Goal: Information Seeking & Learning: Learn about a topic

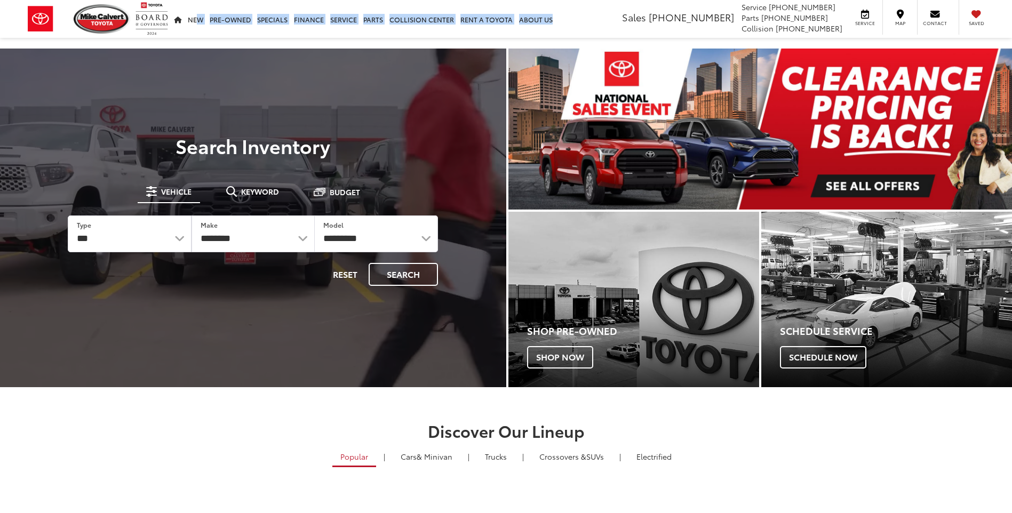
click at [174, 32] on ul "New New New Tundra Inventory Schedule Test Drive Model Research Toyota Reviews …" at bounding box center [363, 19] width 385 height 38
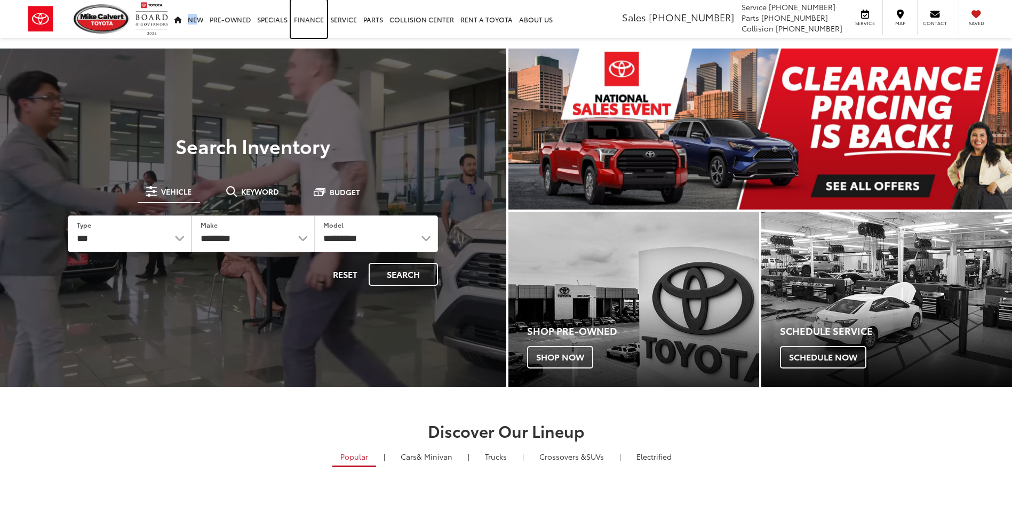
drag, startPoint x: 176, startPoint y: 24, endPoint x: 204, endPoint y: 21, distance: 28.4
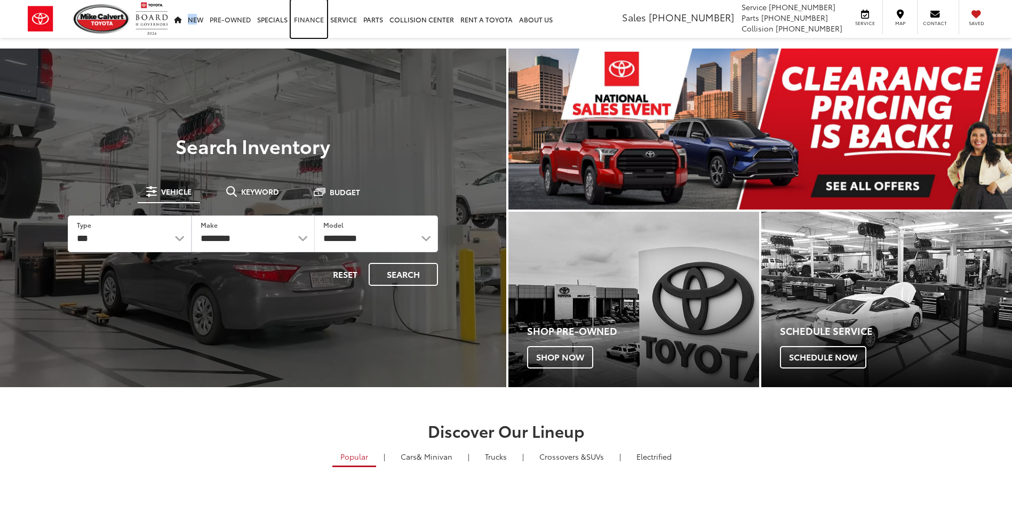
click at [310, 30] on link "Finance" at bounding box center [309, 19] width 36 height 38
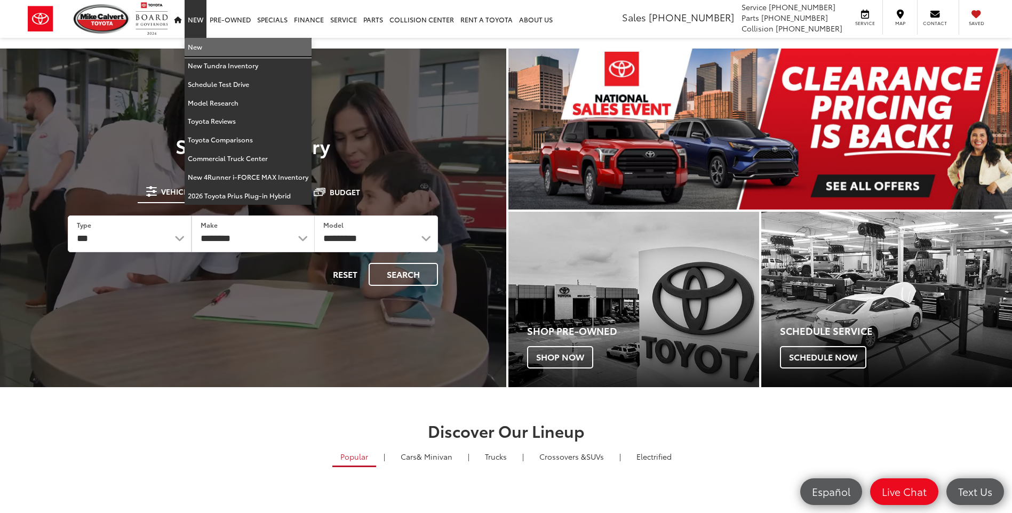
click at [196, 51] on link "New" at bounding box center [247, 47] width 127 height 19
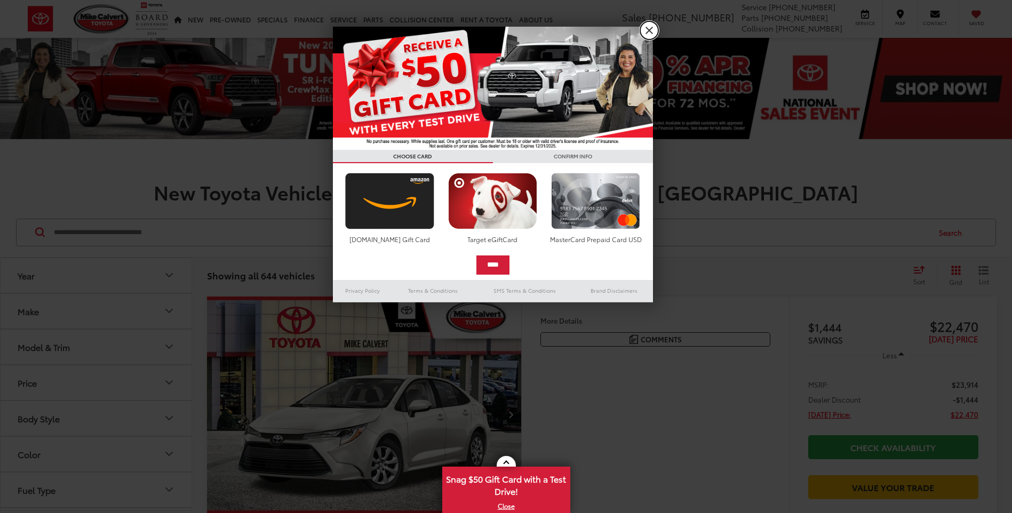
click at [653, 30] on link "X" at bounding box center [649, 30] width 18 height 18
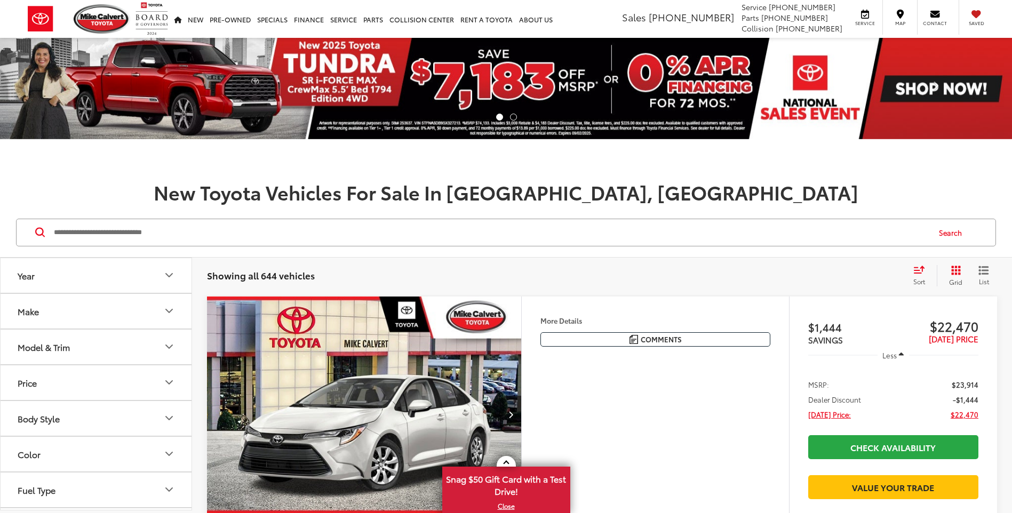
click at [130, 227] on input "Search by Make, Model, or Keyword" at bounding box center [491, 233] width 876 height 26
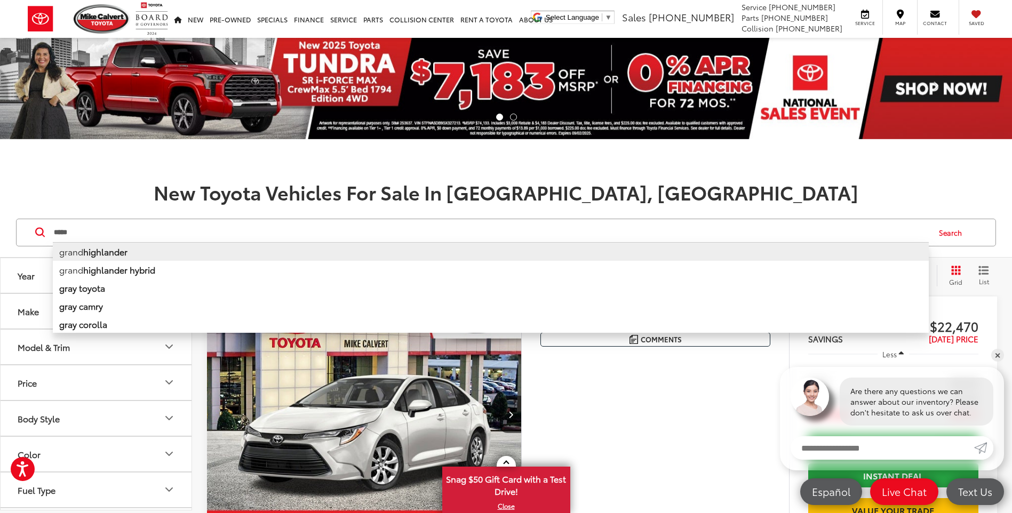
click at [119, 246] on b "highlander" at bounding box center [105, 251] width 44 height 12
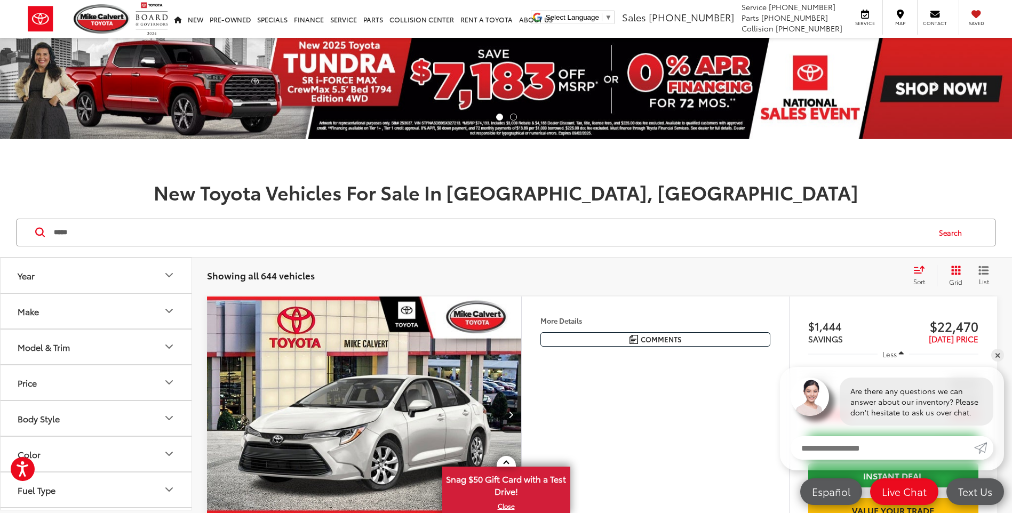
type input "**********"
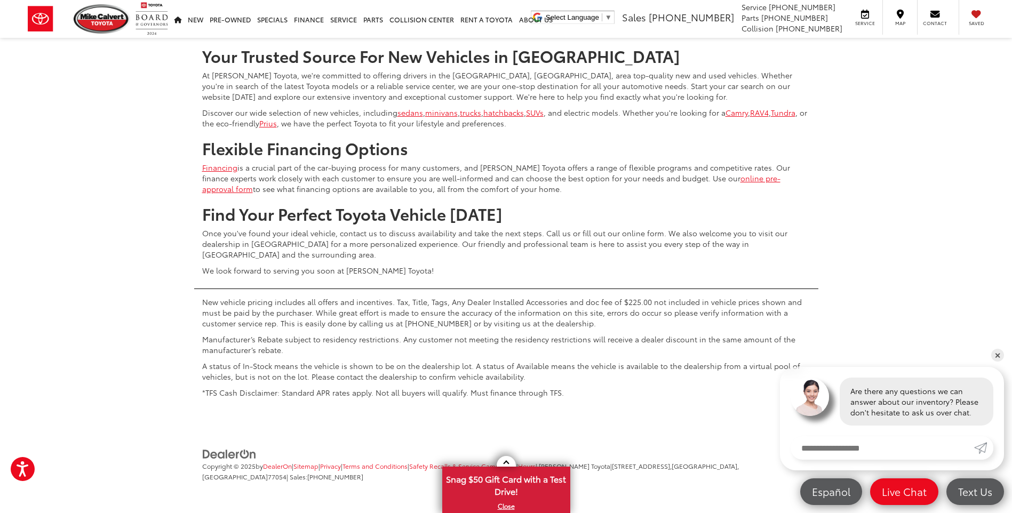
scroll to position [5012, 0]
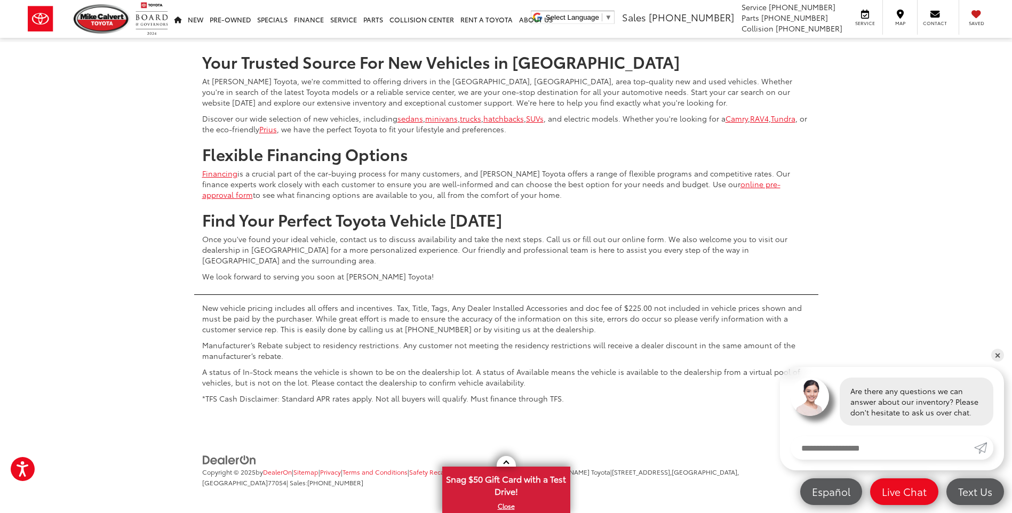
click at [830, 20] on link "2" at bounding box center [838, 10] width 17 height 19
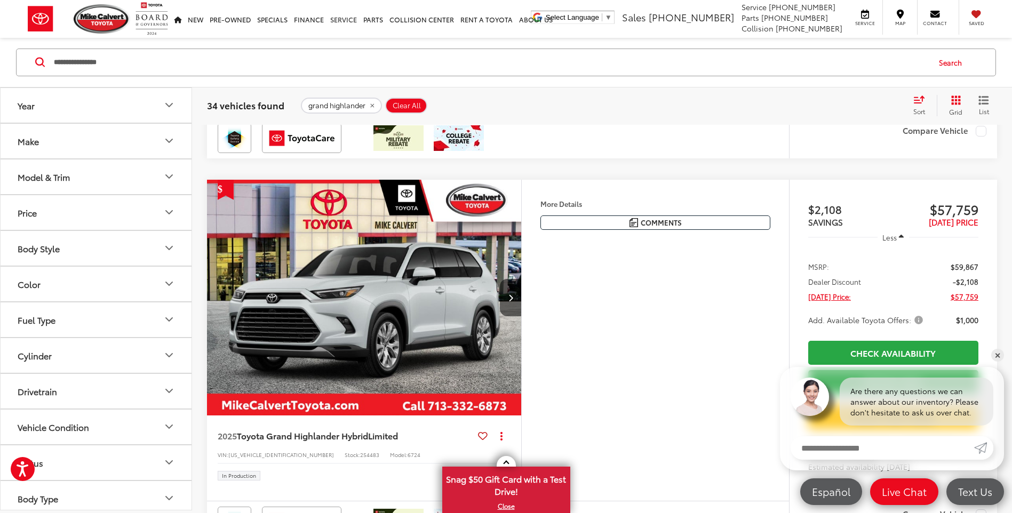
scroll to position [4489, 0]
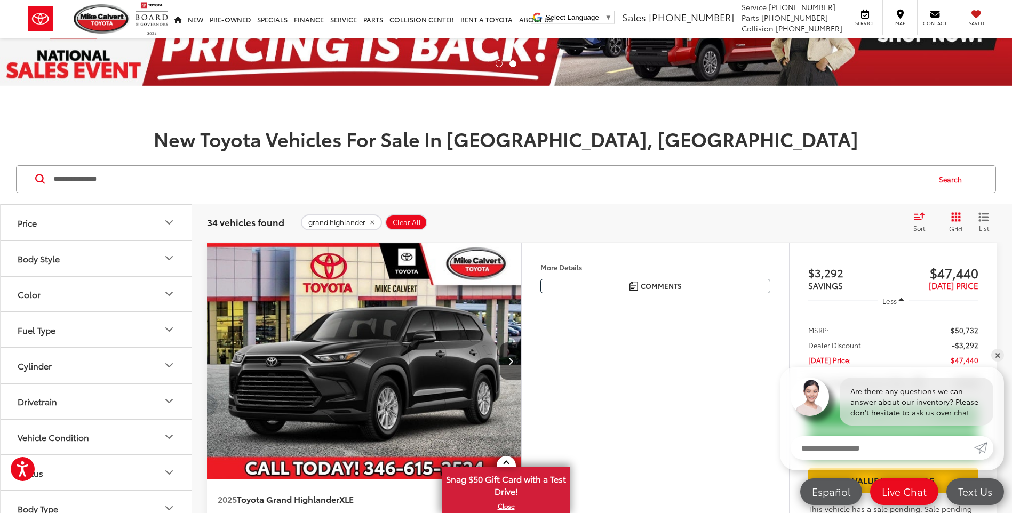
scroll to position [213, 0]
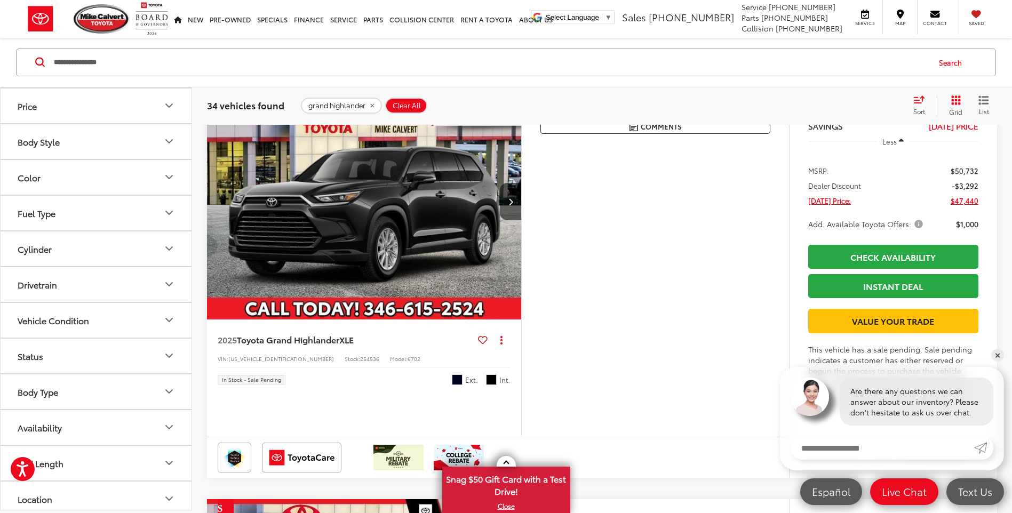
click at [375, 241] on img "2025 Toyota Grand Highlander XLE 0" at bounding box center [364, 202] width 316 height 237
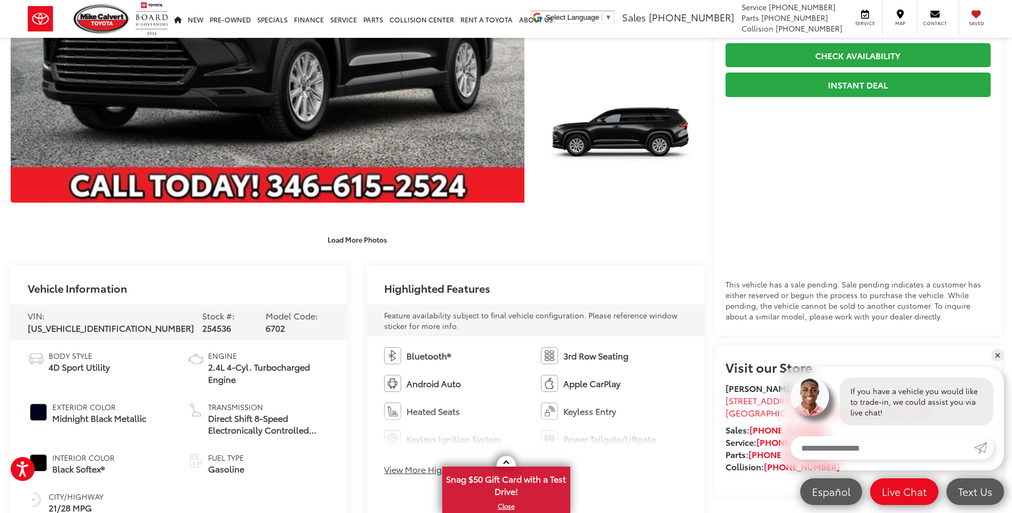
scroll to position [480, 0]
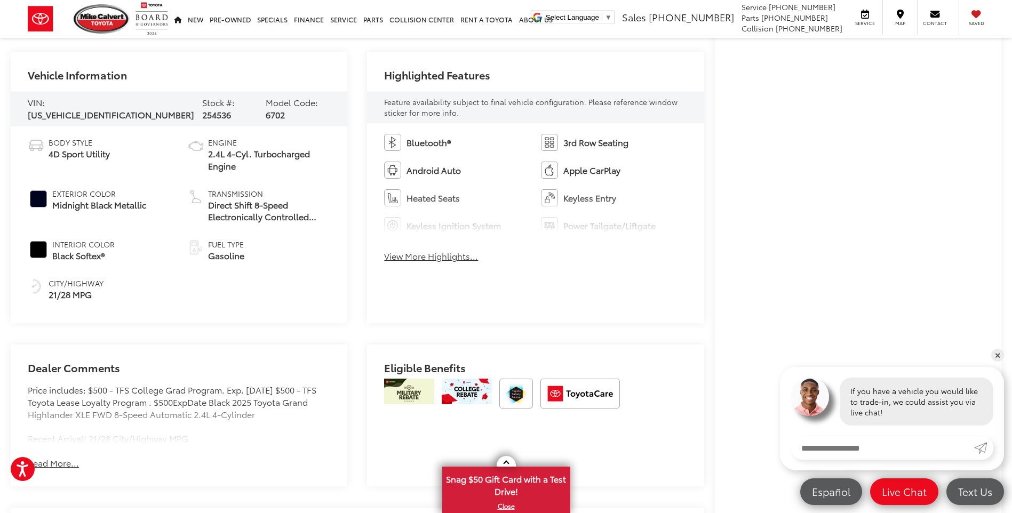
click at [423, 255] on button "View More Highlights..." at bounding box center [431, 256] width 94 height 12
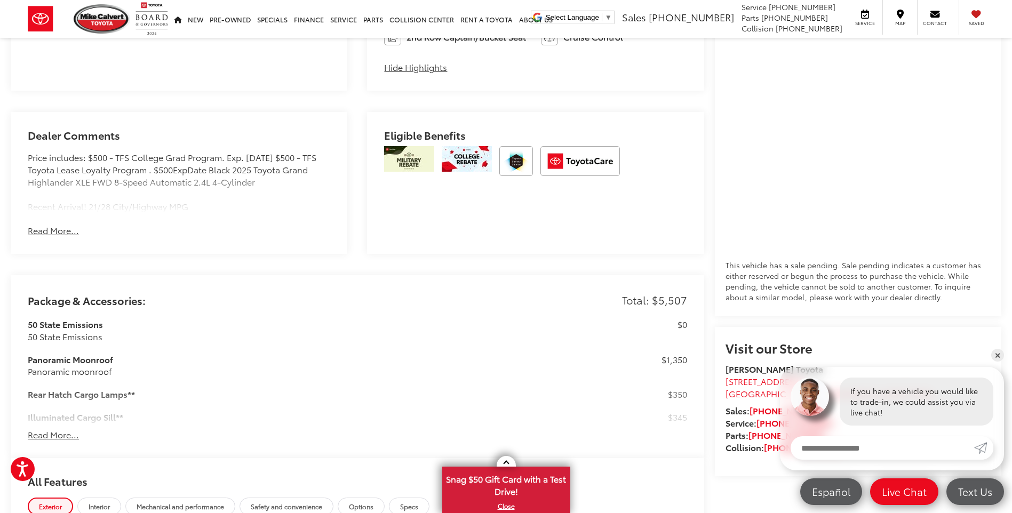
scroll to position [853, 0]
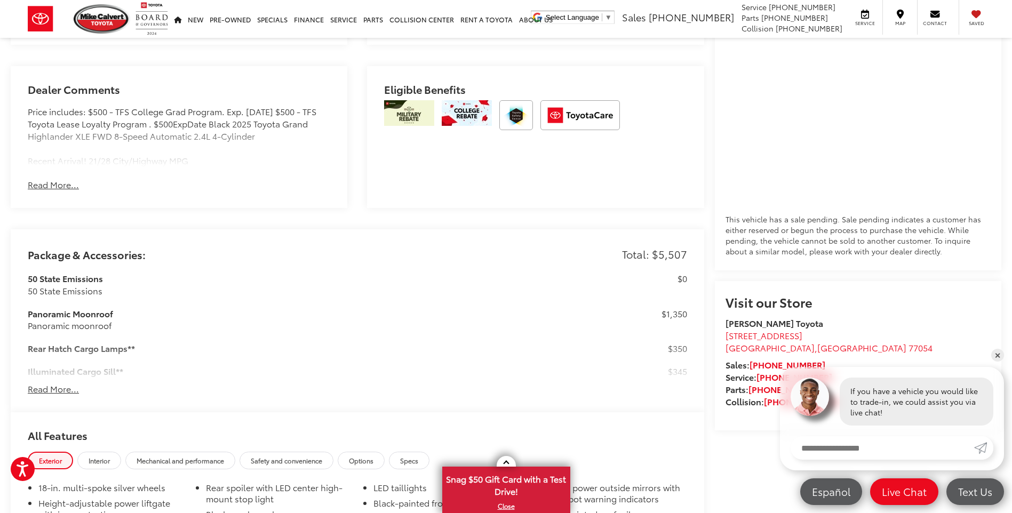
click at [59, 388] on button "Read More..." at bounding box center [53, 389] width 51 height 12
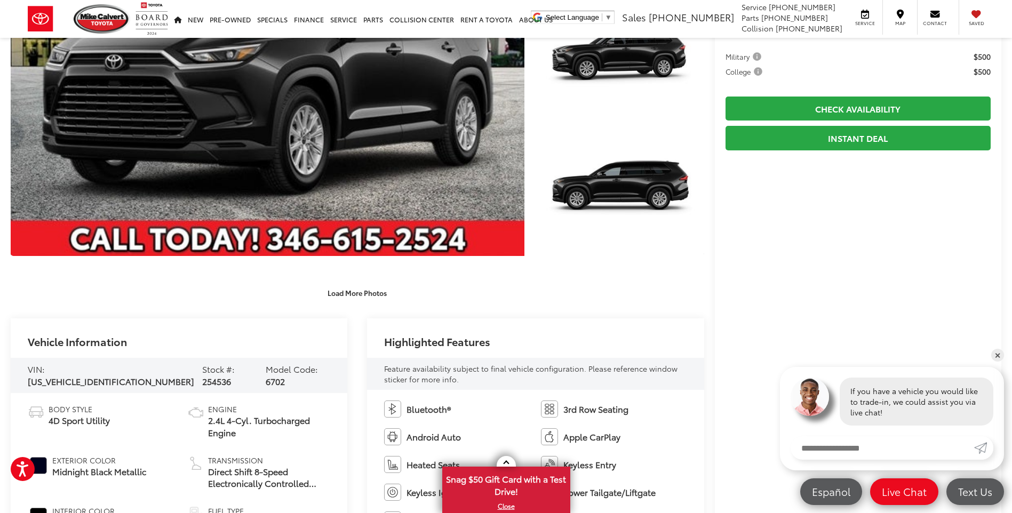
scroll to position [320, 0]
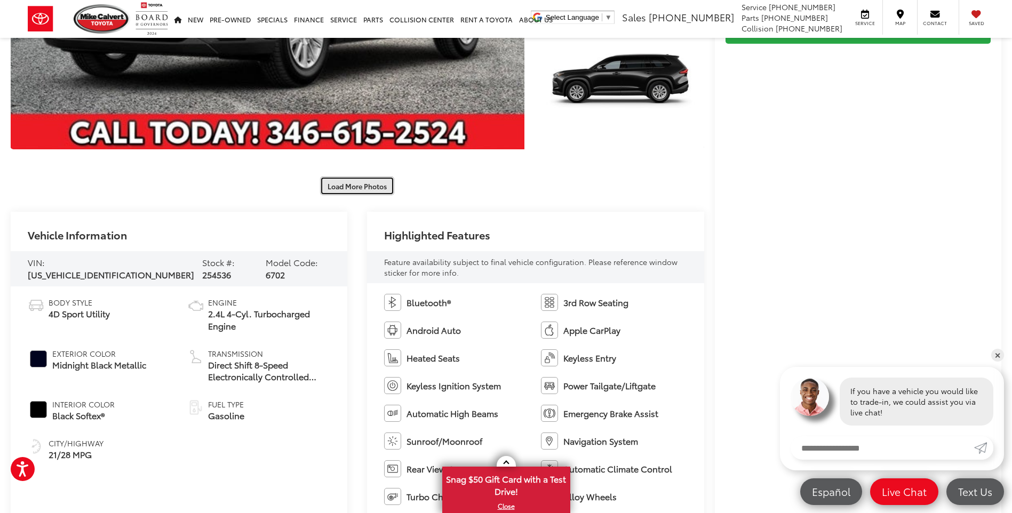
click at [376, 187] on button "Load More Photos" at bounding box center [357, 185] width 74 height 19
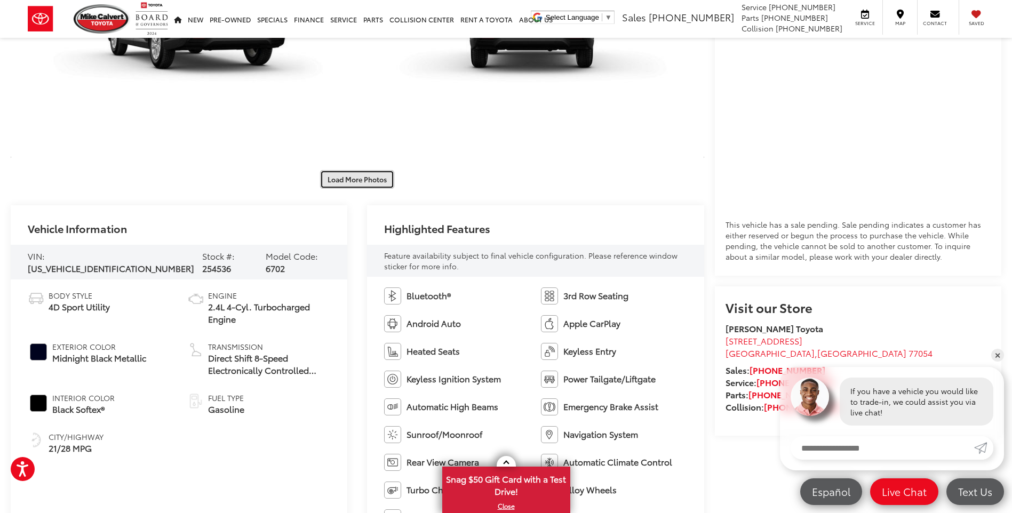
scroll to position [853, 0]
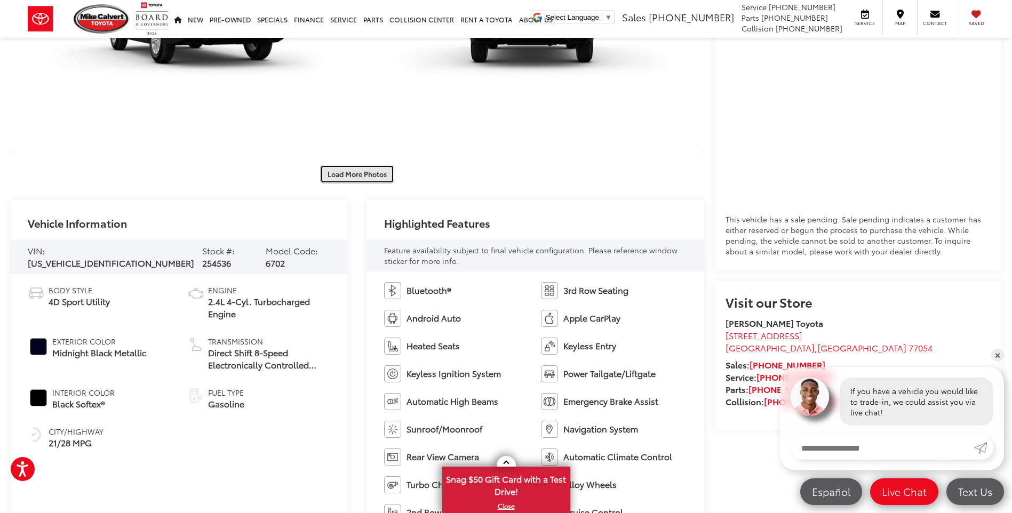
click at [354, 176] on button "Load More Photos" at bounding box center [357, 174] width 74 height 19
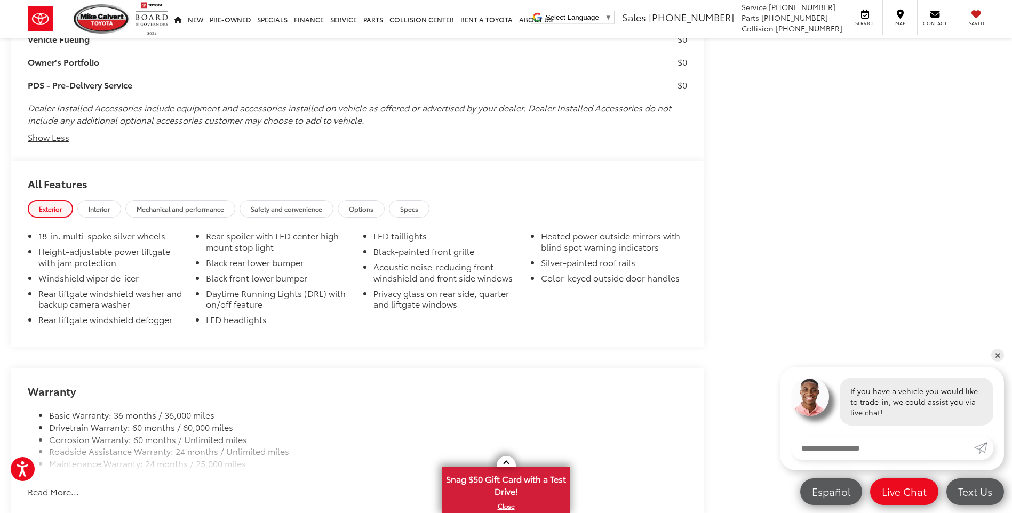
scroll to position [3146, 0]
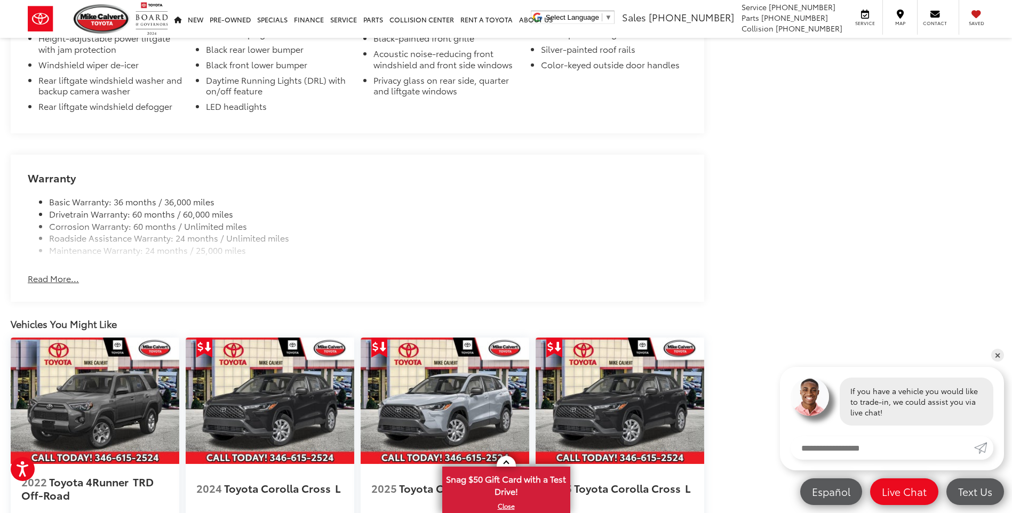
drag, startPoint x: 37, startPoint y: 279, endPoint x: 89, endPoint y: 268, distance: 52.9
click at [36, 283] on button "Read More..." at bounding box center [53, 278] width 51 height 12
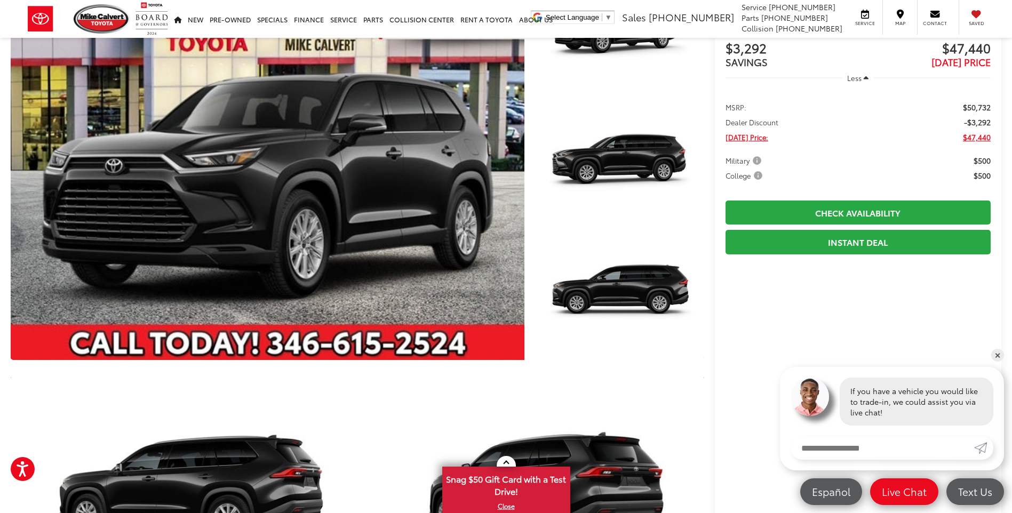
scroll to position [0, 0]
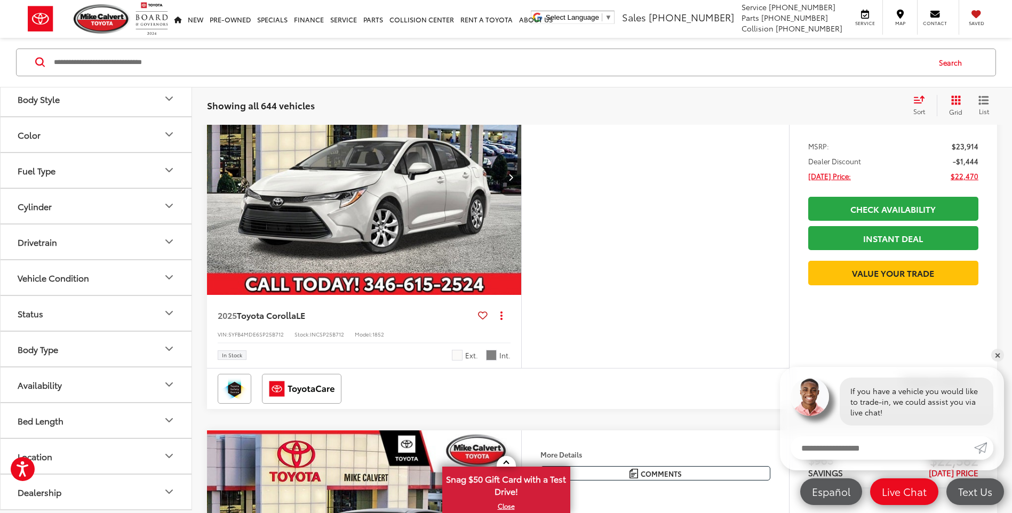
scroll to position [213, 0]
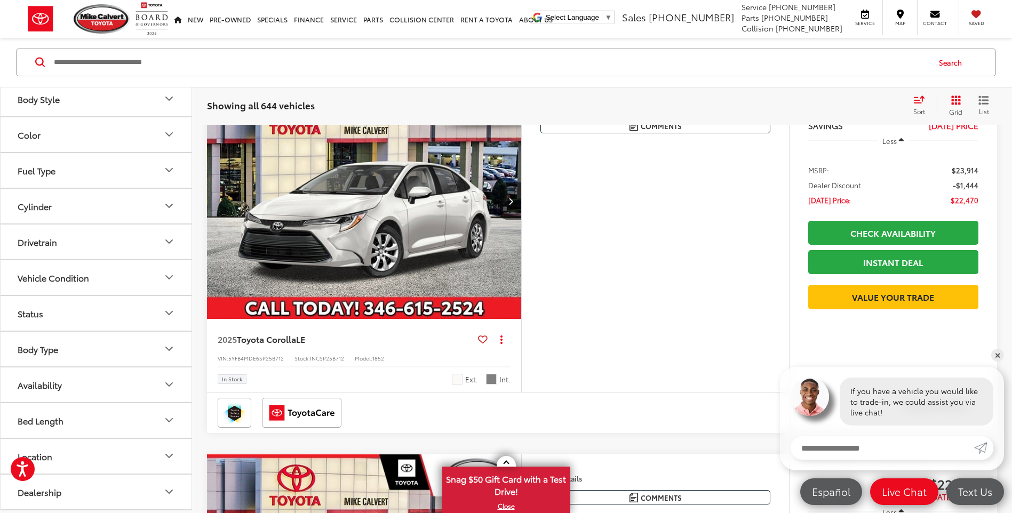
click at [225, 55] on input "Search by Make, Model, or Keyword" at bounding box center [491, 63] width 876 height 26
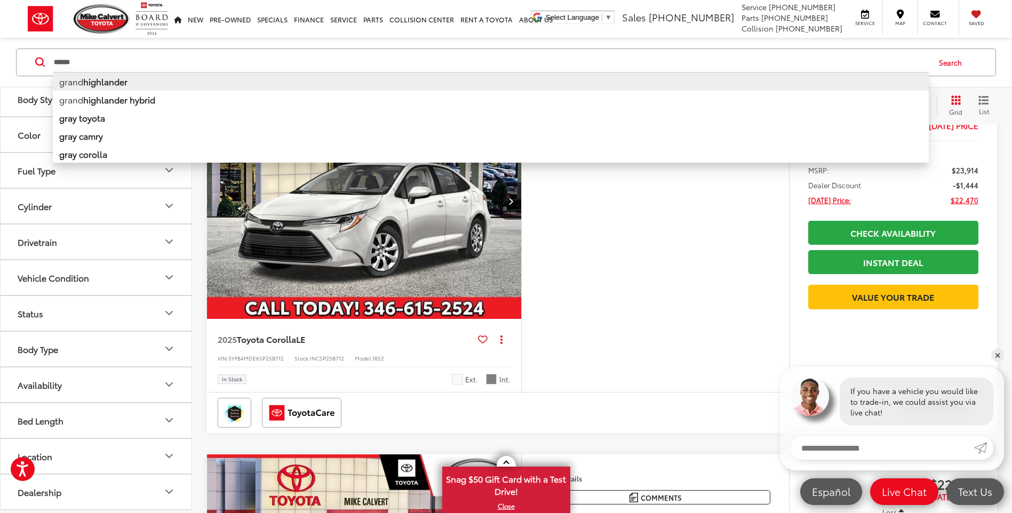
click at [111, 87] on b "highlander" at bounding box center [105, 81] width 44 height 12
type input "**********"
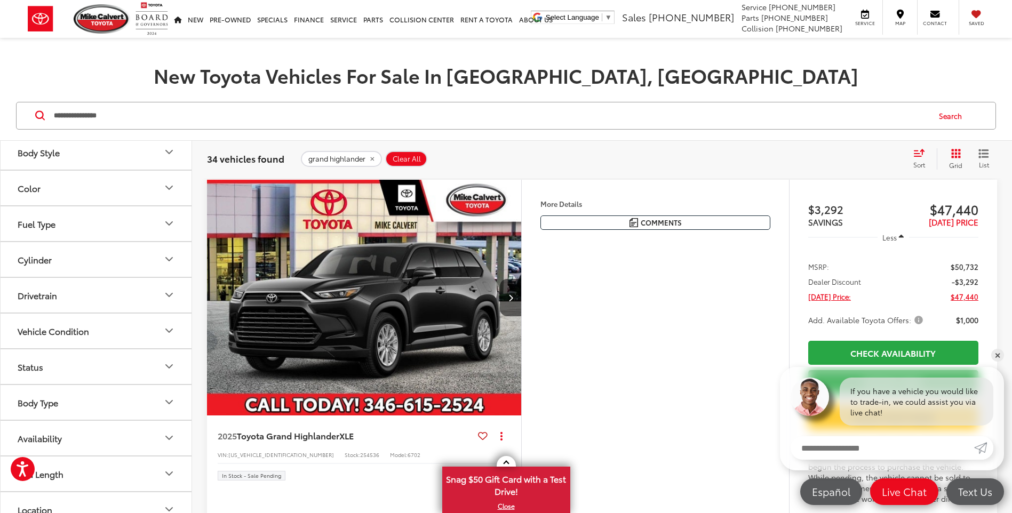
scroll to position [149, 0]
